Goal: Check status: Check status

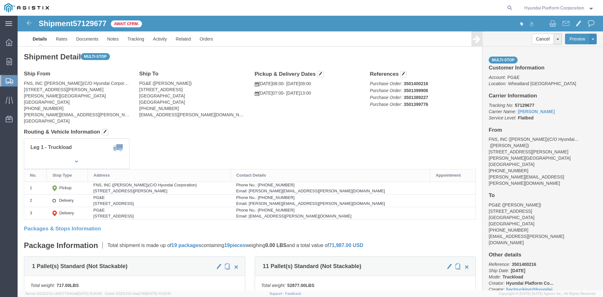
click at [39, 7] on img at bounding box center [26, 7] width 45 height 9
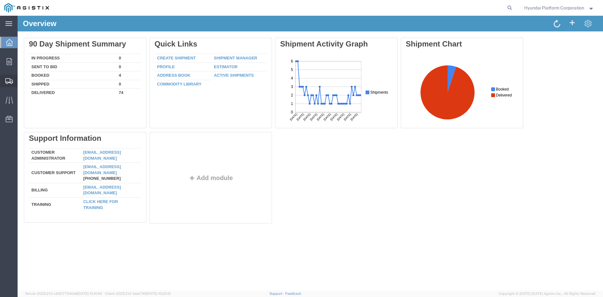
click at [0, 0] on span "Shipment Manager" at bounding box center [0, 0] width 0 height 0
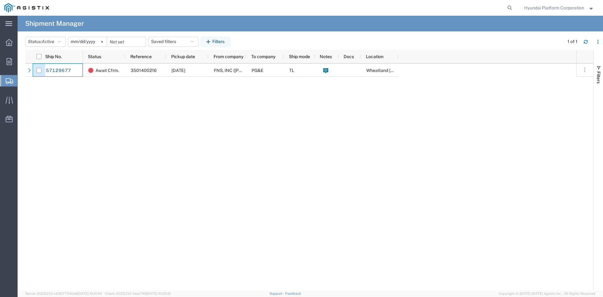
drag, startPoint x: 77, startPoint y: 70, endPoint x: 42, endPoint y: 78, distance: 35.7
click at [42, 78] on div "57129677 Await Cfrm. 3501400216 10/16/2025 FNS, INC (Harmon)(C/O Hyundai Corpor…" at bounding box center [309, 176] width 568 height 227
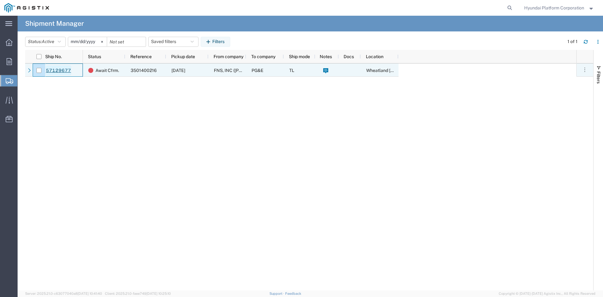
click at [61, 69] on link "57129677" at bounding box center [59, 70] width 26 height 10
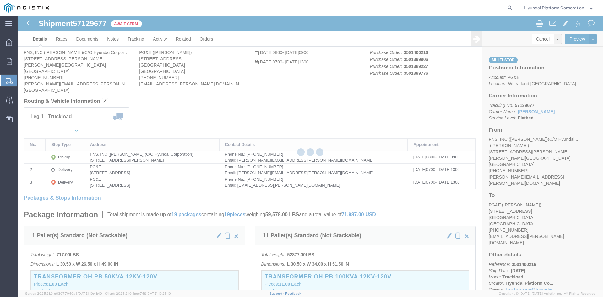
click at [95, 23] on div at bounding box center [311, 153] width 586 height 275
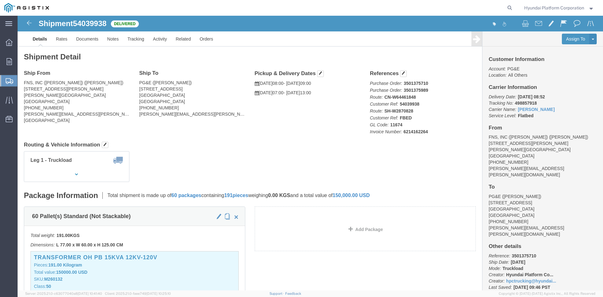
click at [0, 0] on span "Shipment Manager" at bounding box center [0, 0] width 0 height 0
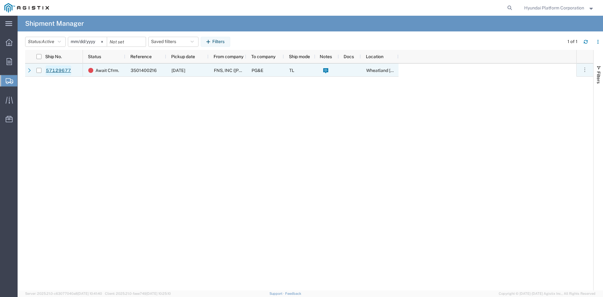
click at [61, 68] on link "57129677" at bounding box center [59, 70] width 26 height 10
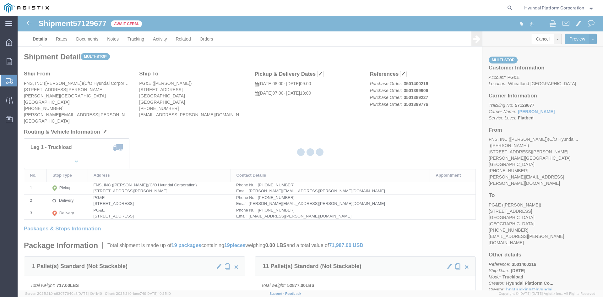
click div
click span "57129677"
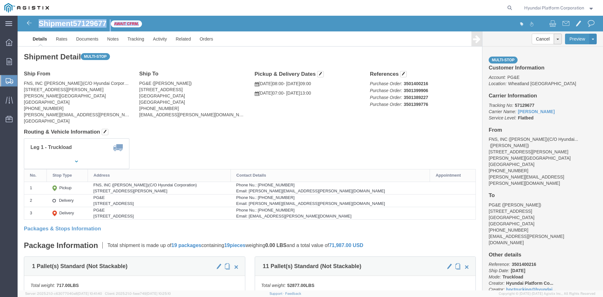
click span "57129677"
click address "PG&E ([PERSON_NAME]) [STREET_ADDRESS] [GEOGRAPHIC_DATA] [PHONE_NUMBER] [EMAIL_A…"
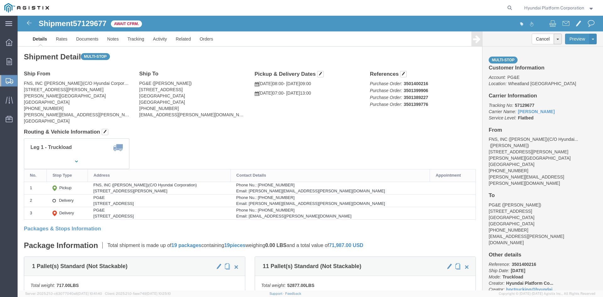
drag, startPoint x: 204, startPoint y: 89, endPoint x: 196, endPoint y: 85, distance: 8.5
click address "PG&E ([PERSON_NAME]) [STREET_ADDRESS] [GEOGRAPHIC_DATA] [PHONE_NUMBER] [EMAIL_A…"
click h4 "Routing & Vehicle Information"
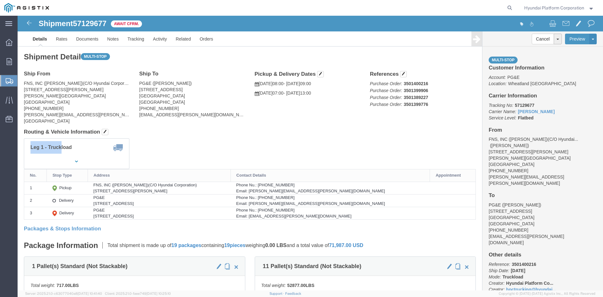
drag, startPoint x: 311, startPoint y: 133, endPoint x: 282, endPoint y: 125, distance: 29.5
click div "Leg 1 - Truckload Vehicle 1: Flat Bed Number of trucks: 1"
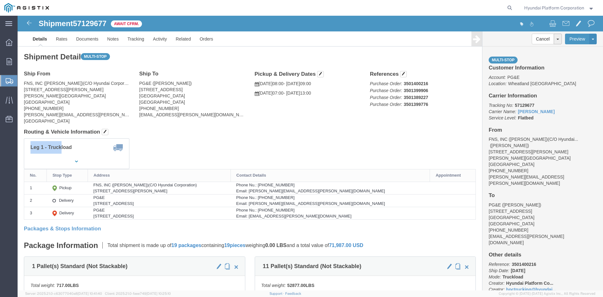
click div "Leg 1 - Truckload Vehicle 1: Flat Bed Number of trucks: 1"
drag, startPoint x: 257, startPoint y: 120, endPoint x: 251, endPoint y: 120, distance: 5.4
click div "Shipment Detail Multi-stop Ship From FNS, INC ([PERSON_NAME])(C/O Hyundai Corpo…"
drag, startPoint x: 240, startPoint y: 118, endPoint x: 235, endPoint y: 118, distance: 5.3
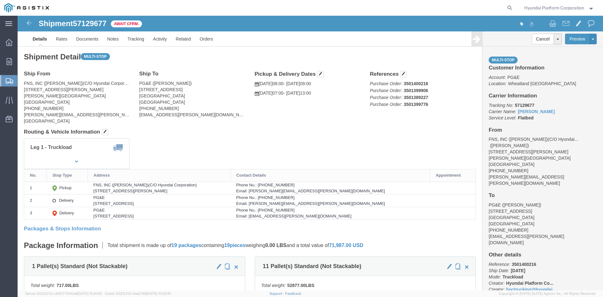
click h4 "Routing & Vehicle Information"
